Goal: Navigation & Orientation: Find specific page/section

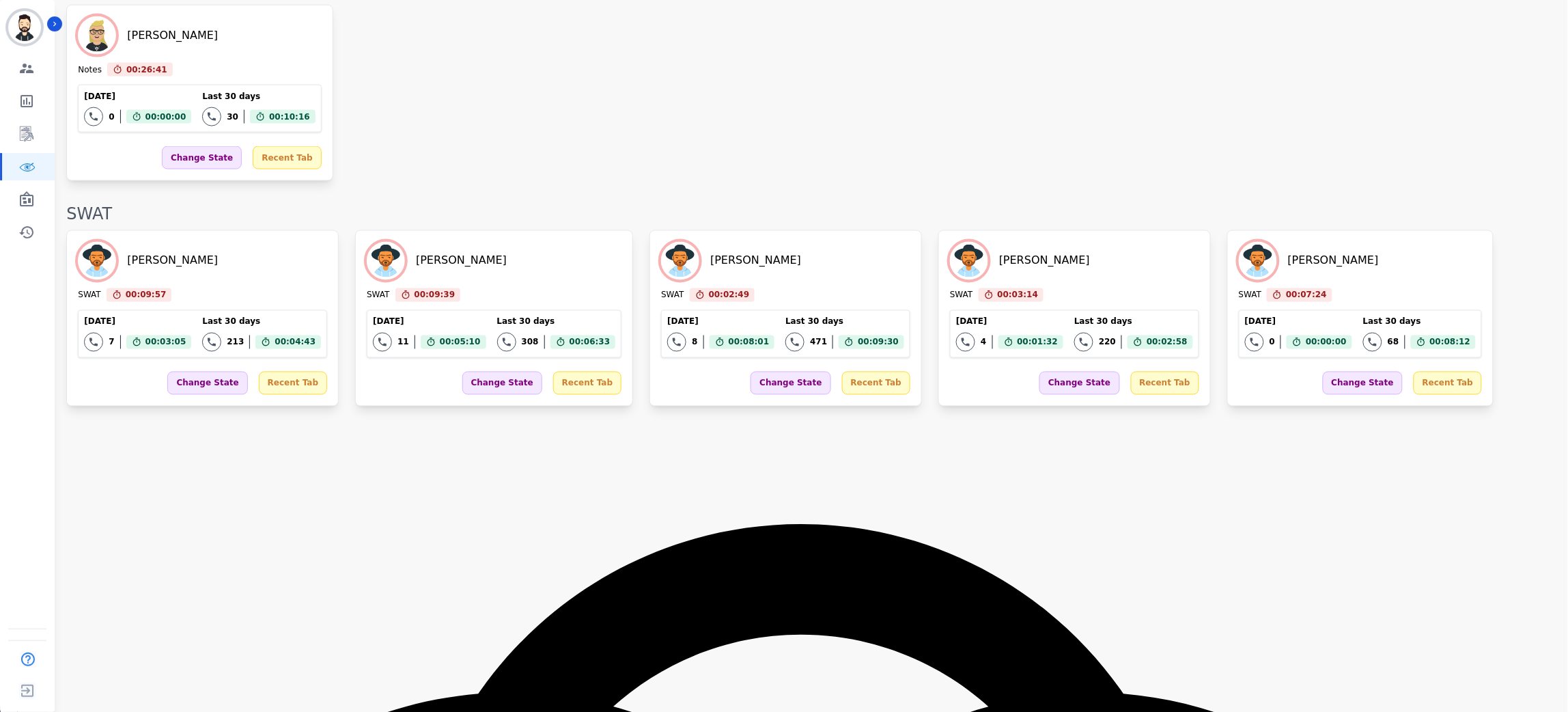
scroll to position [2385, 0]
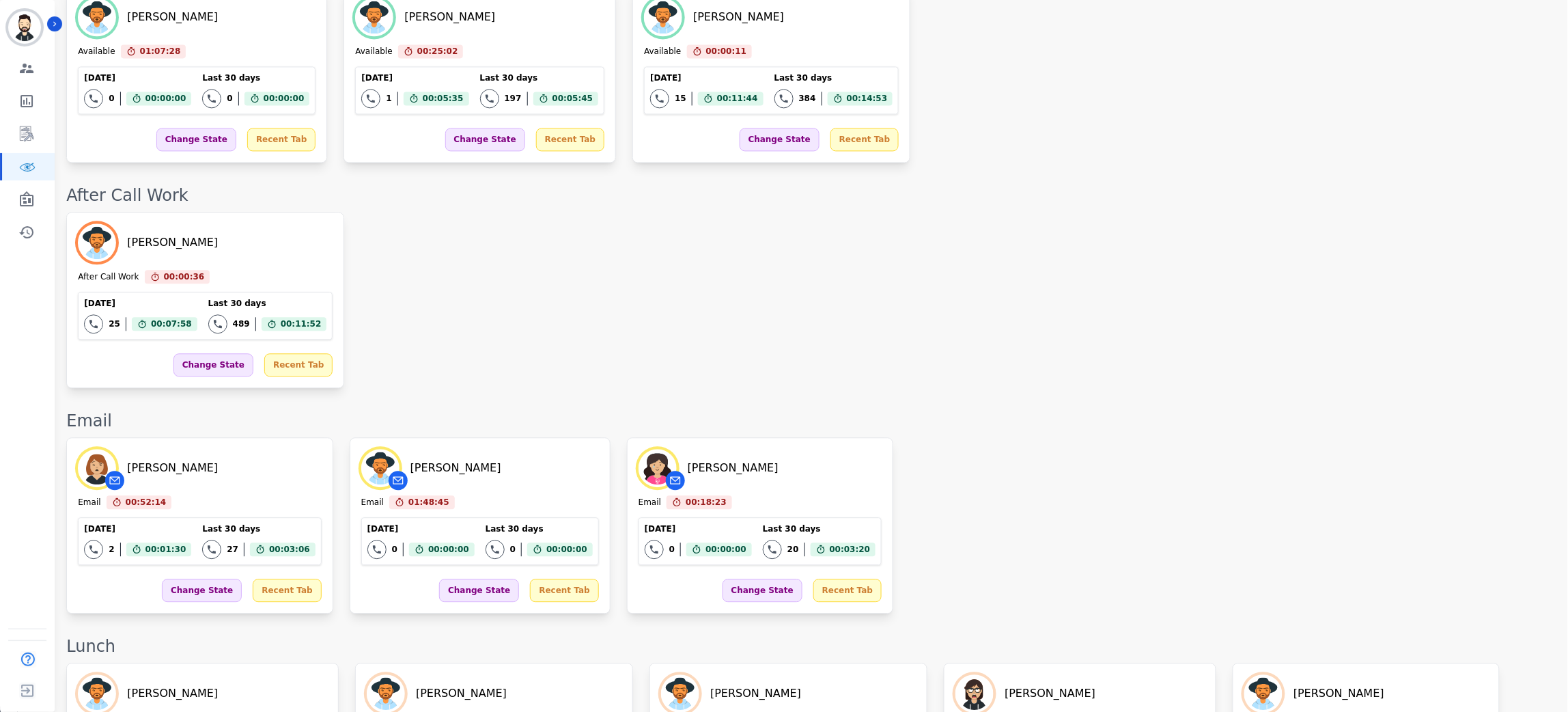
scroll to position [1303, 0]
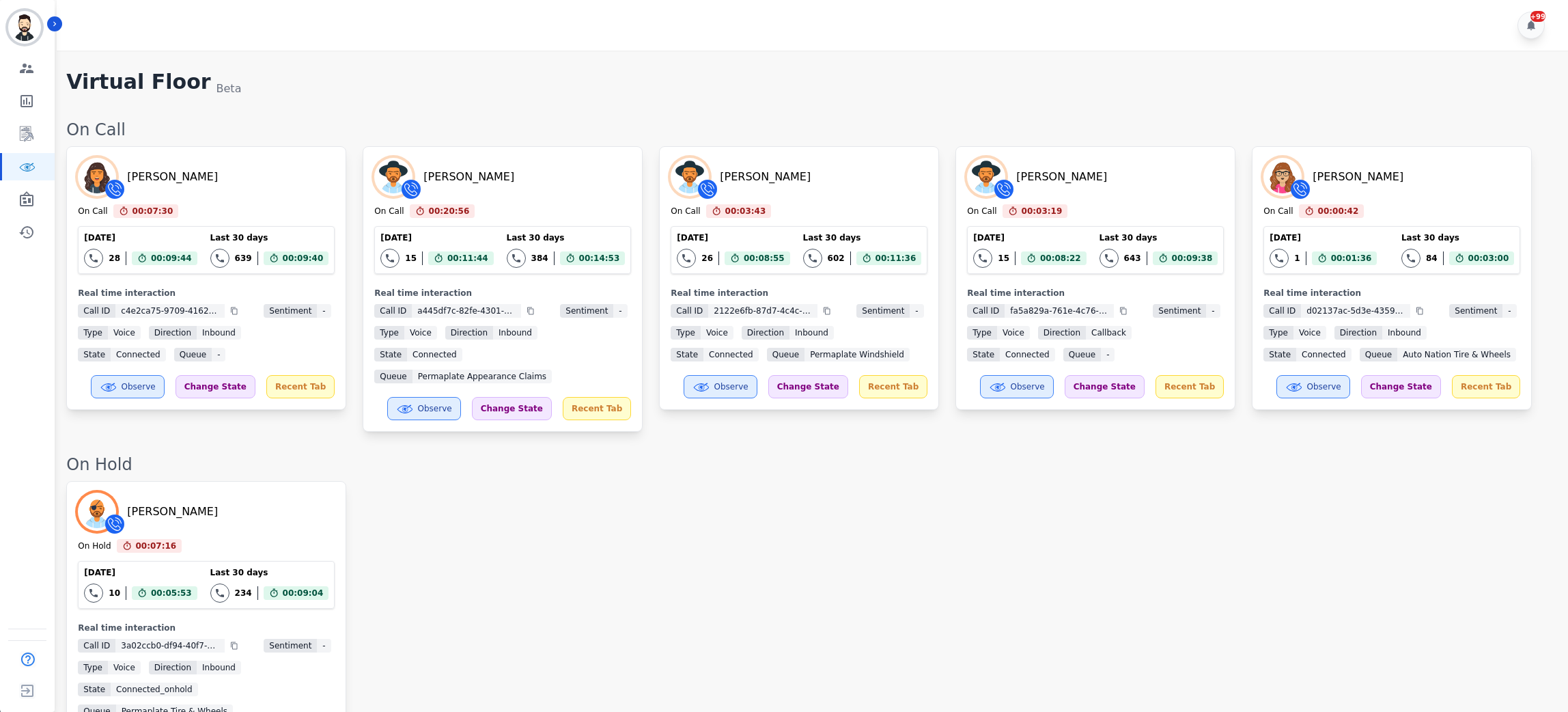
scroll to position [2406, 0]
